Goal: Transaction & Acquisition: Purchase product/service

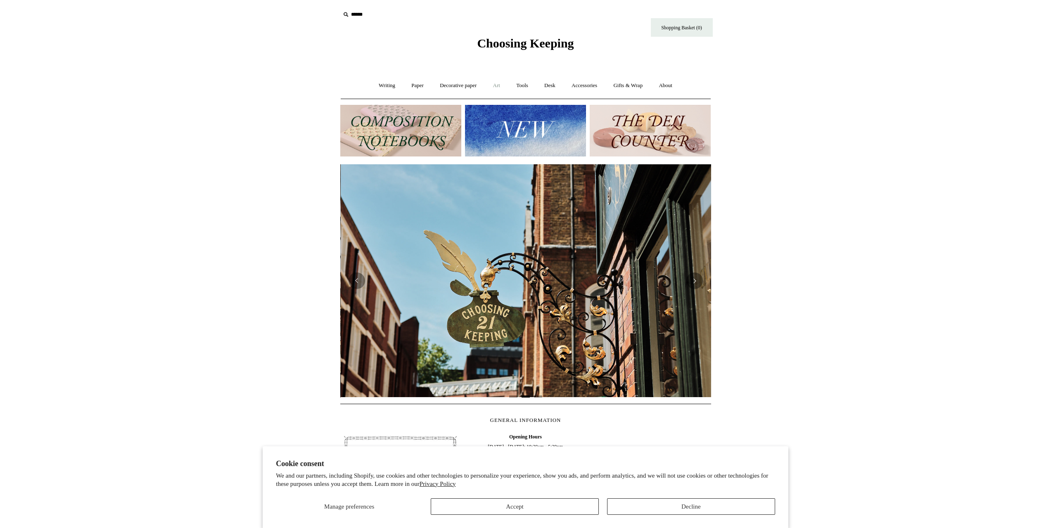
scroll to position [0, 371]
click at [496, 86] on link "Art +" at bounding box center [497, 86] width 22 height 22
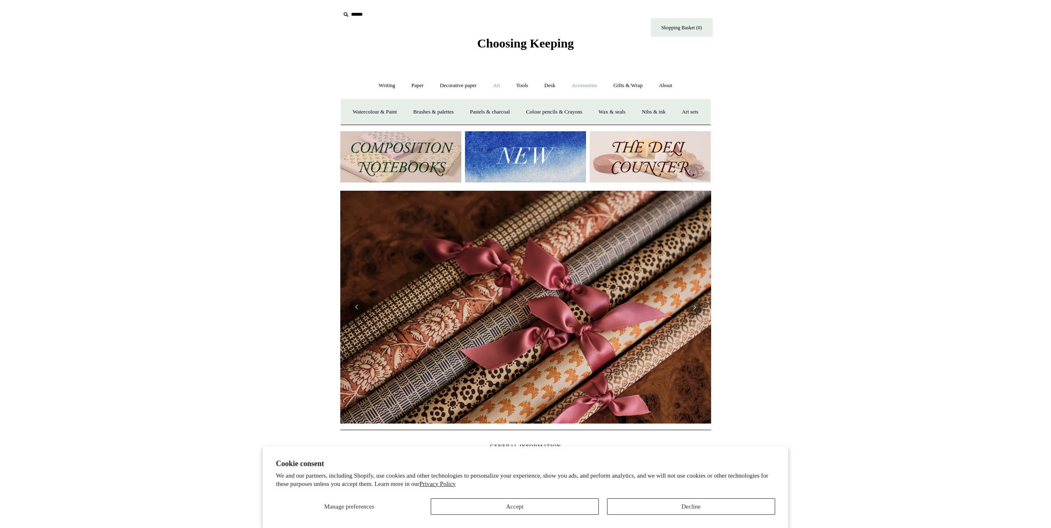
scroll to position [0, 742]
click at [522, 87] on link "Tools +" at bounding box center [522, 86] width 27 height 22
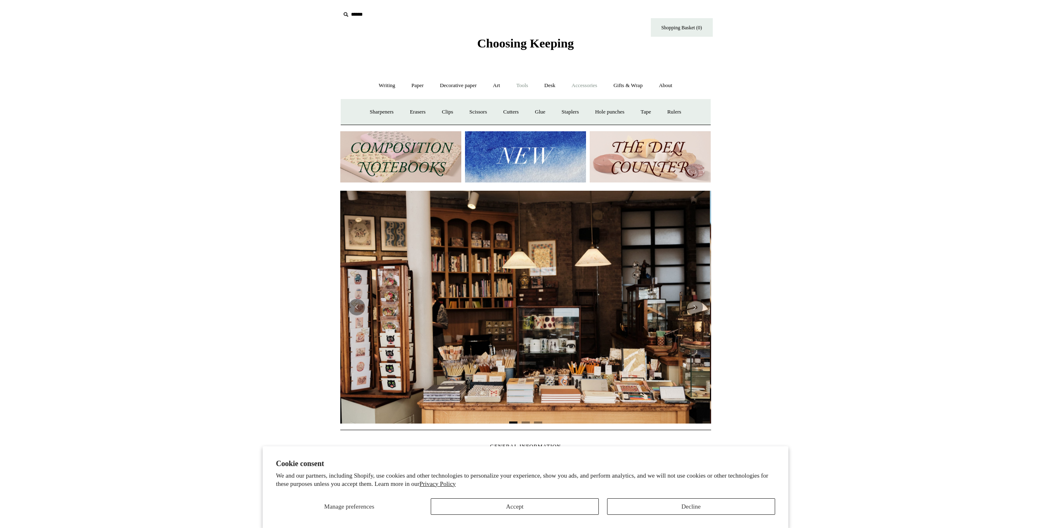
scroll to position [0, 0]
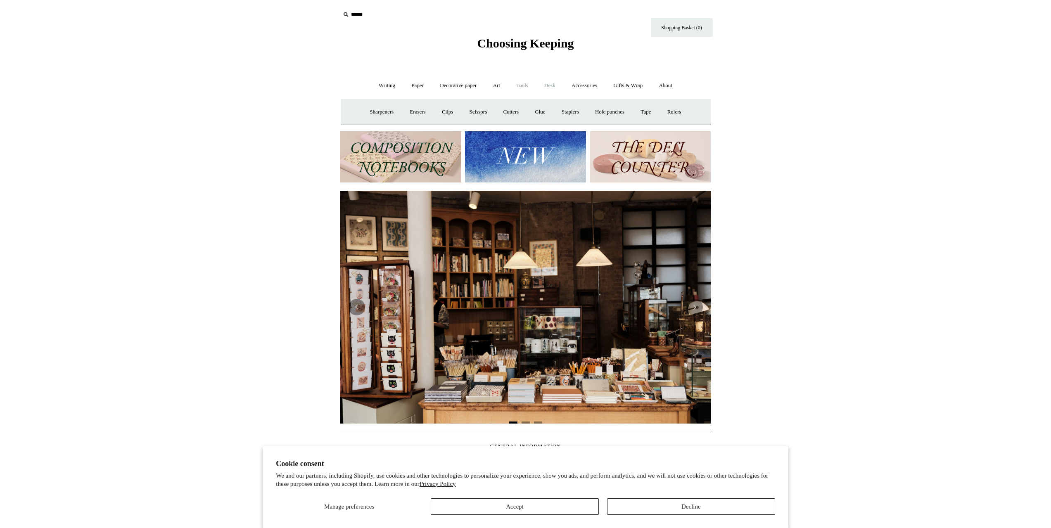
click at [546, 87] on link "Desk +" at bounding box center [550, 86] width 26 height 22
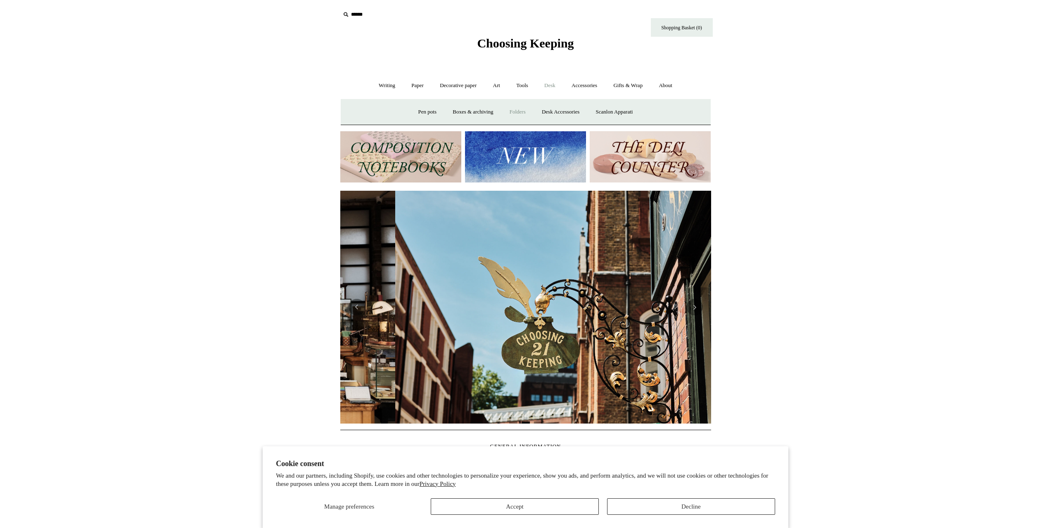
scroll to position [0, 371]
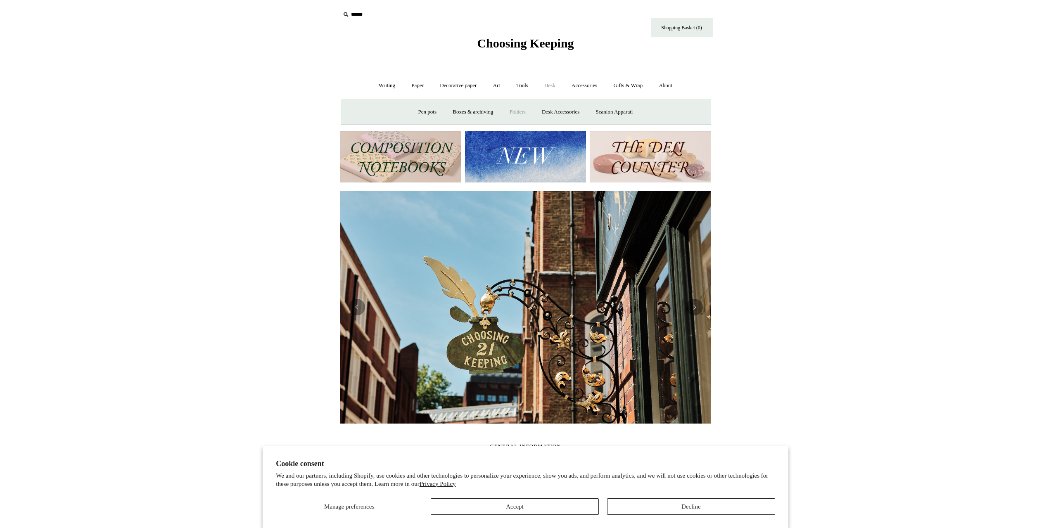
click at [521, 113] on link "Folders" at bounding box center [517, 112] width 31 height 22
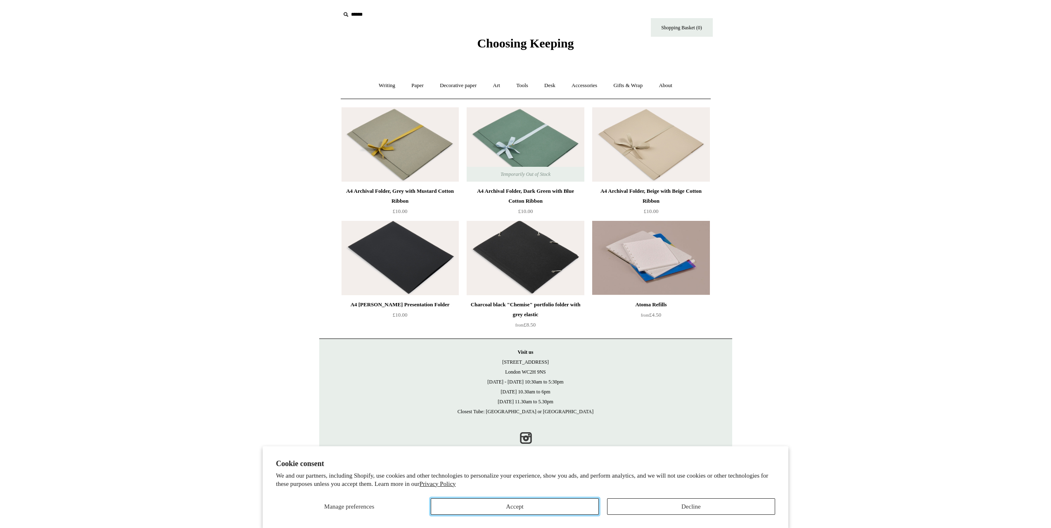
click at [561, 509] on button "Accept" at bounding box center [515, 507] width 168 height 17
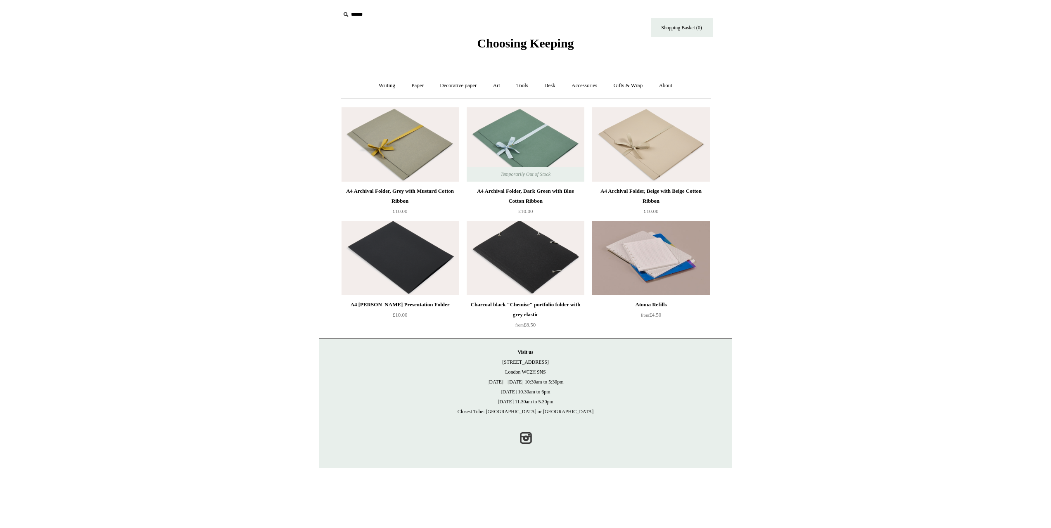
click at [437, 154] on img at bounding box center [400, 144] width 117 height 74
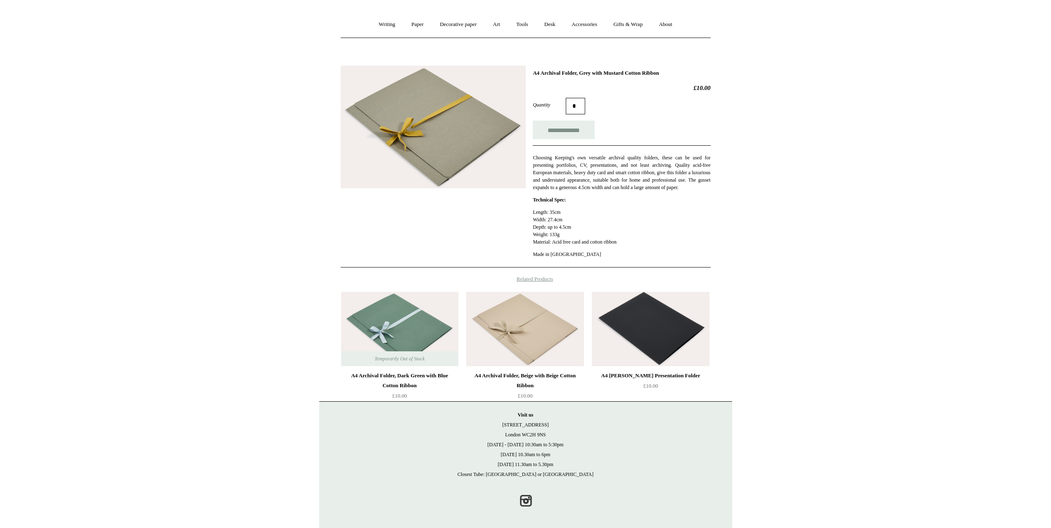
scroll to position [71, 0]
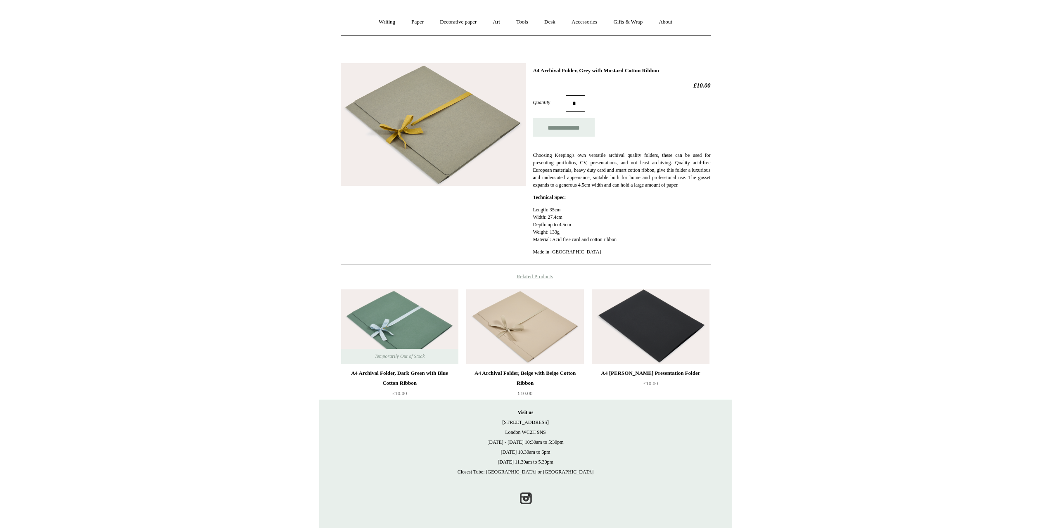
click at [378, 325] on img at bounding box center [399, 327] width 117 height 74
